Goal: Task Accomplishment & Management: Manage account settings

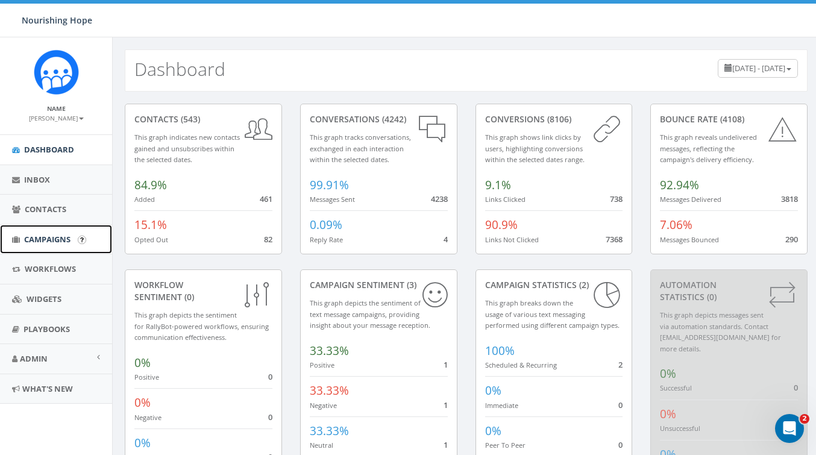
click at [58, 241] on span "Campaigns" at bounding box center [47, 239] width 46 height 11
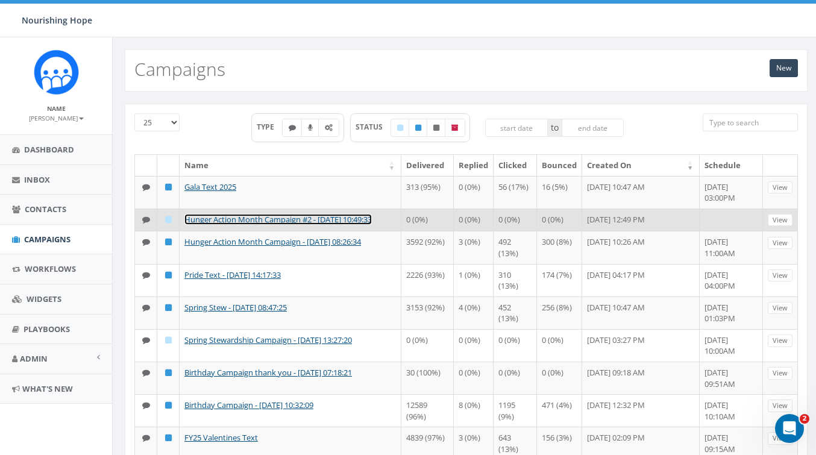
click at [255, 216] on link "Hunger Action Month Campaign #2 - [DATE] 10:49:33" at bounding box center [277, 219] width 187 height 11
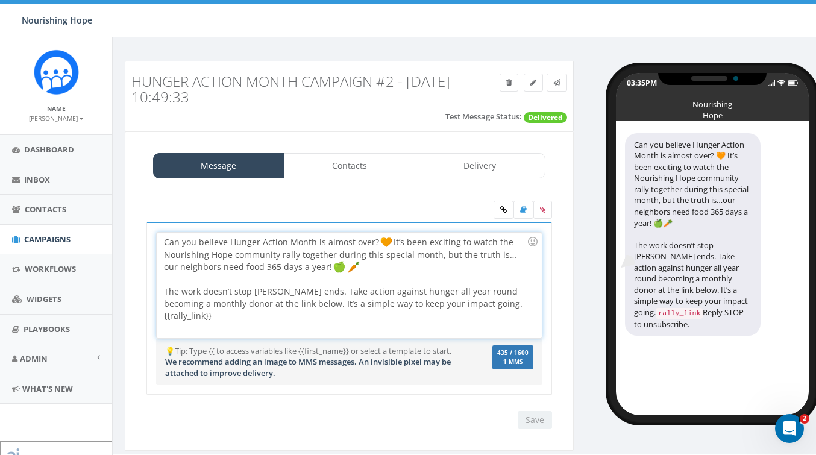
drag, startPoint x: 219, startPoint y: 321, endPoint x: 159, endPoint y: 321, distance: 60.9
click at [159, 321] on div "Can you believe Hunger Action Month is almost over? It’s been exciting to watch…" at bounding box center [349, 285] width 385 height 105
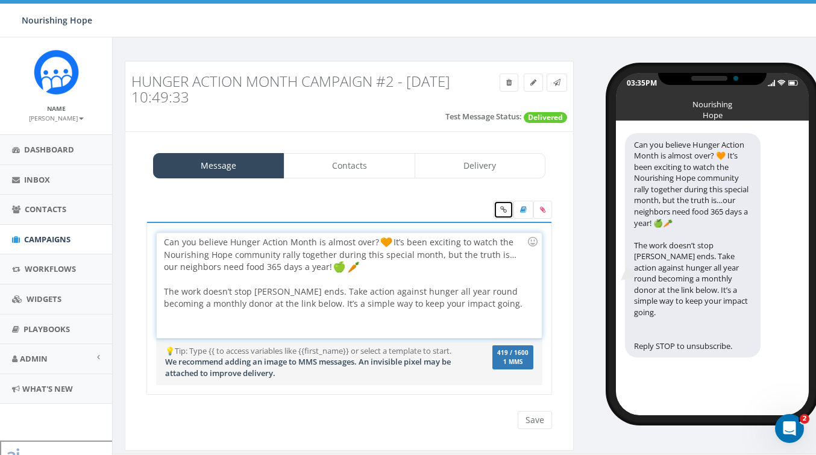
click at [508, 210] on link at bounding box center [504, 210] width 20 height 18
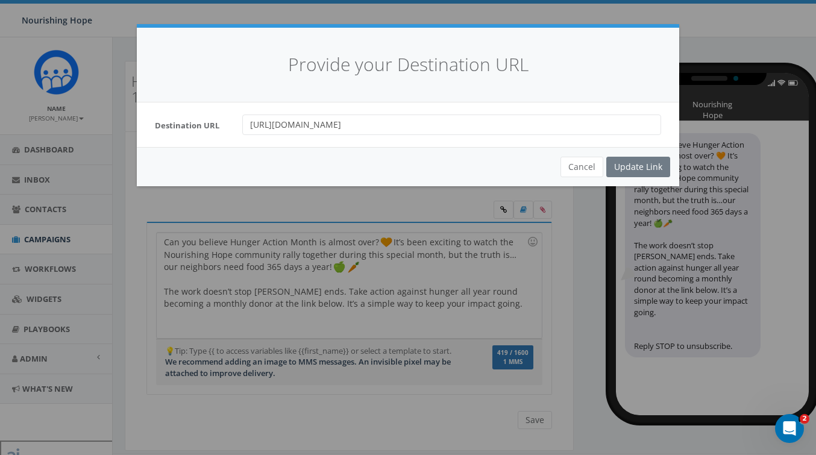
click at [491, 130] on input "https://give.nourishinghopechi.org/campaign/721895/donate" at bounding box center [451, 125] width 419 height 20
drag, startPoint x: 505, startPoint y: 128, endPoint x: 278, endPoint y: 118, distance: 226.8
click at [278, 118] on input "https://give.nourishinghopechi.org/campaign/721895/donate" at bounding box center [451, 125] width 419 height 20
click at [654, 165] on div "Update Link" at bounding box center [638, 167] width 64 height 20
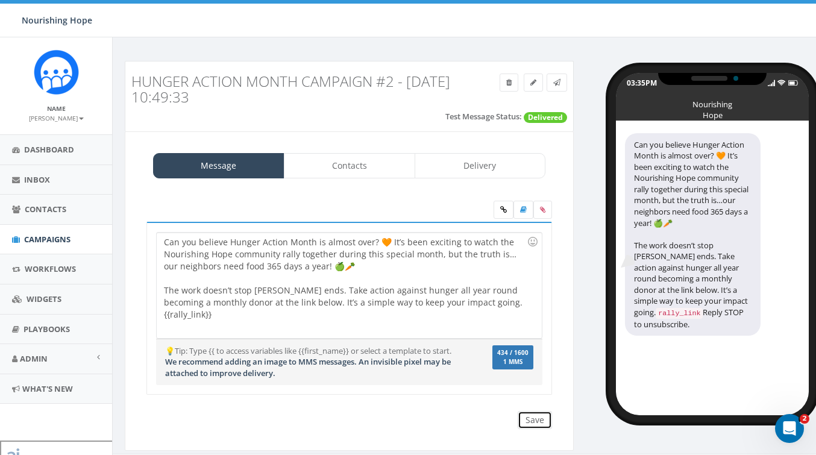
click at [541, 417] on input "Save" at bounding box center [535, 420] width 34 height 18
